Goal: Download file/media

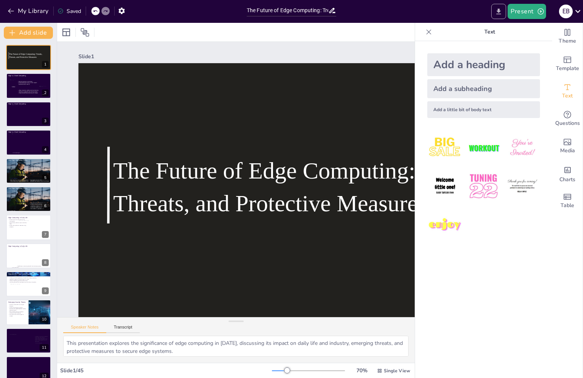
click at [497, 15] on icon "Export to PowerPoint" at bounding box center [499, 12] width 8 height 8
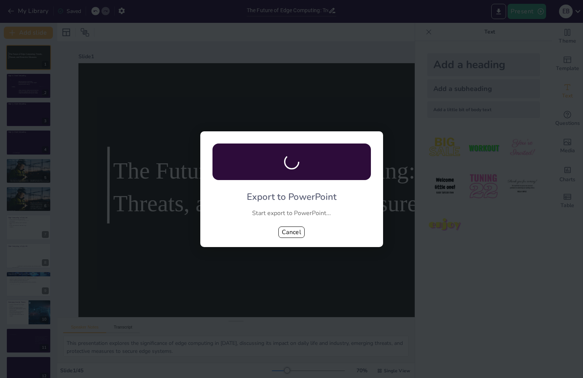
checkbox input "true"
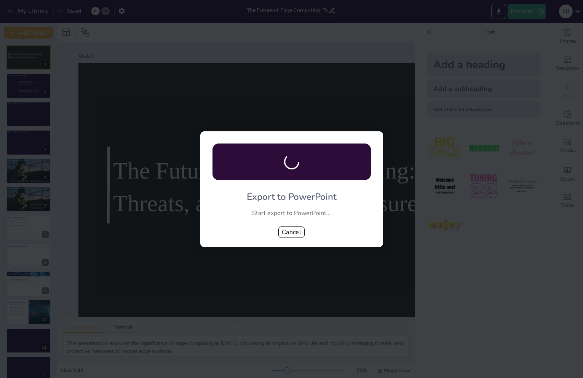
checkbox input "true"
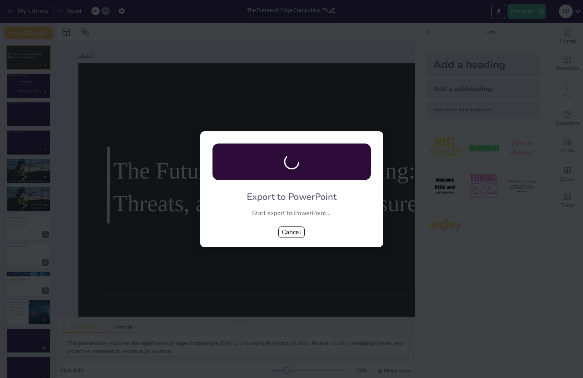
checkbox input "true"
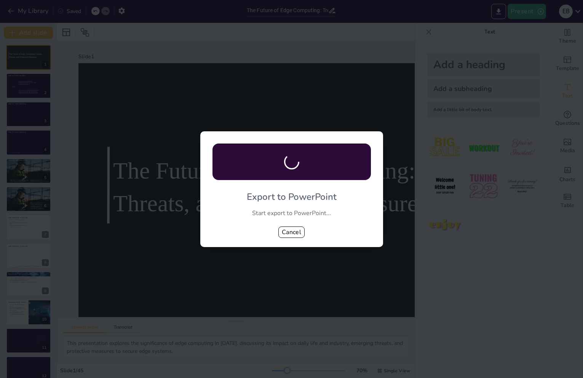
checkbox input "true"
